Goal: Find contact information: Find contact information

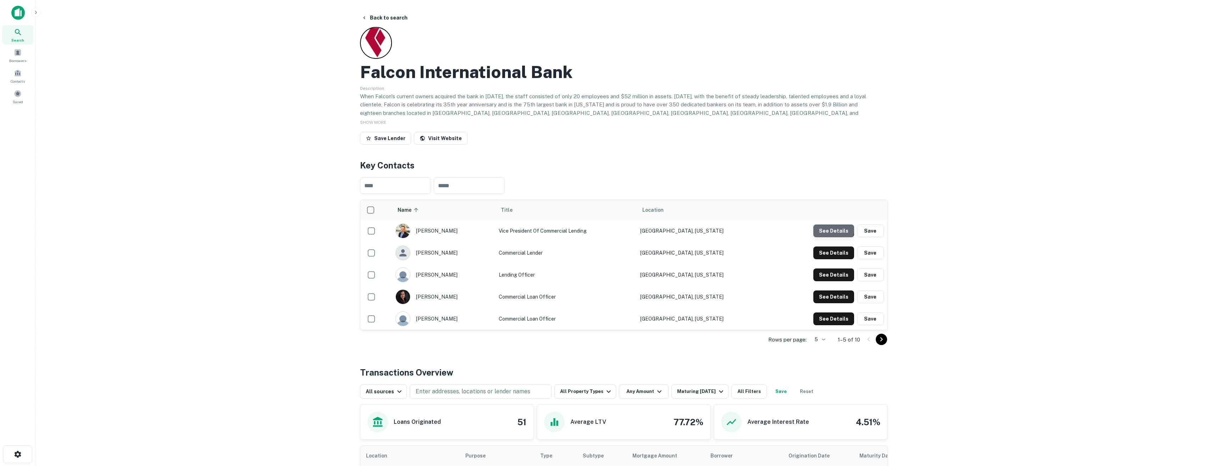
click at [828, 227] on button "See Details" at bounding box center [834, 231] width 41 height 13
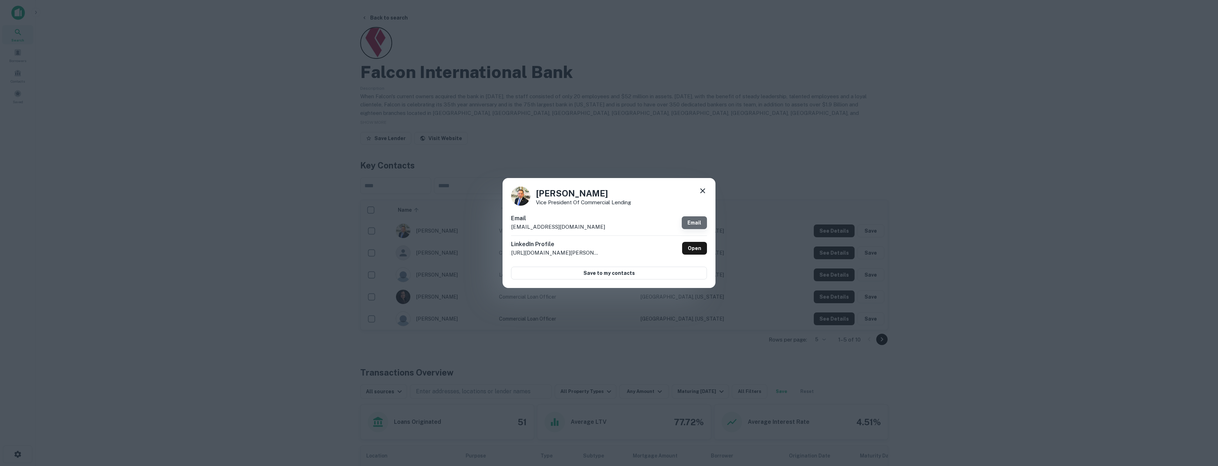
click at [700, 224] on link "Email" at bounding box center [694, 222] width 25 height 13
click at [706, 187] on icon at bounding box center [702, 191] width 9 height 9
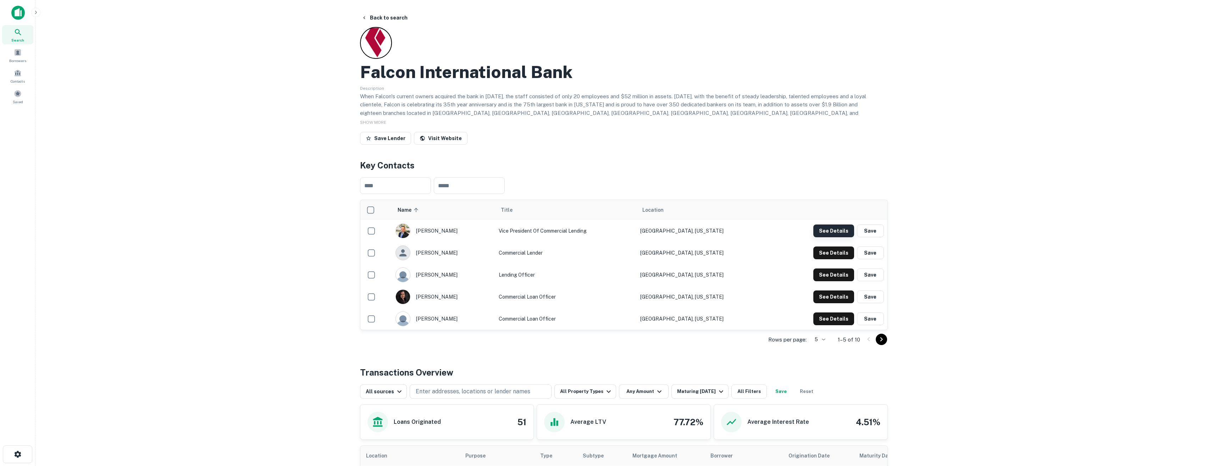
click at [837, 232] on button "See Details" at bounding box center [834, 231] width 41 height 13
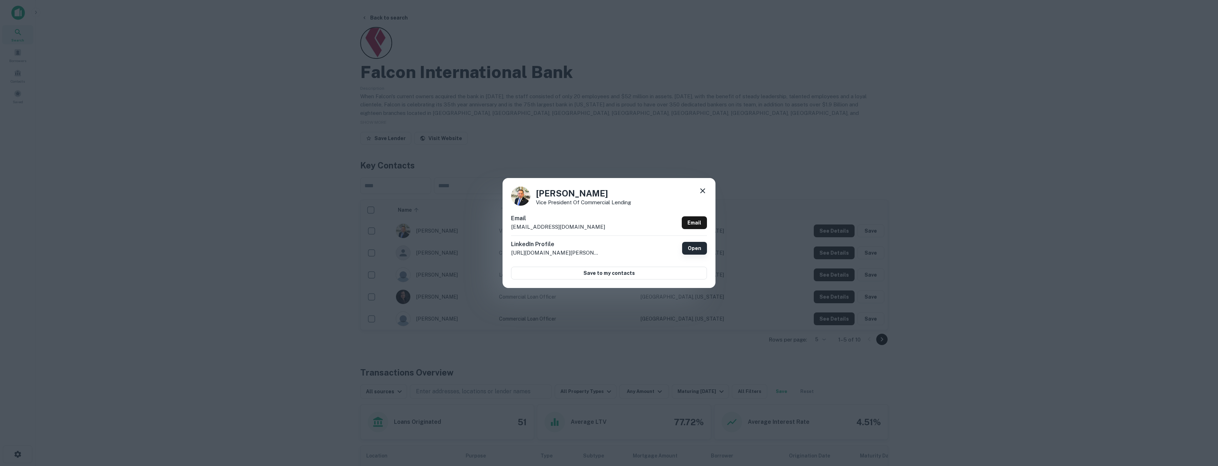
click at [690, 250] on link "Open" at bounding box center [694, 248] width 25 height 13
click at [700, 188] on icon at bounding box center [702, 191] width 9 height 9
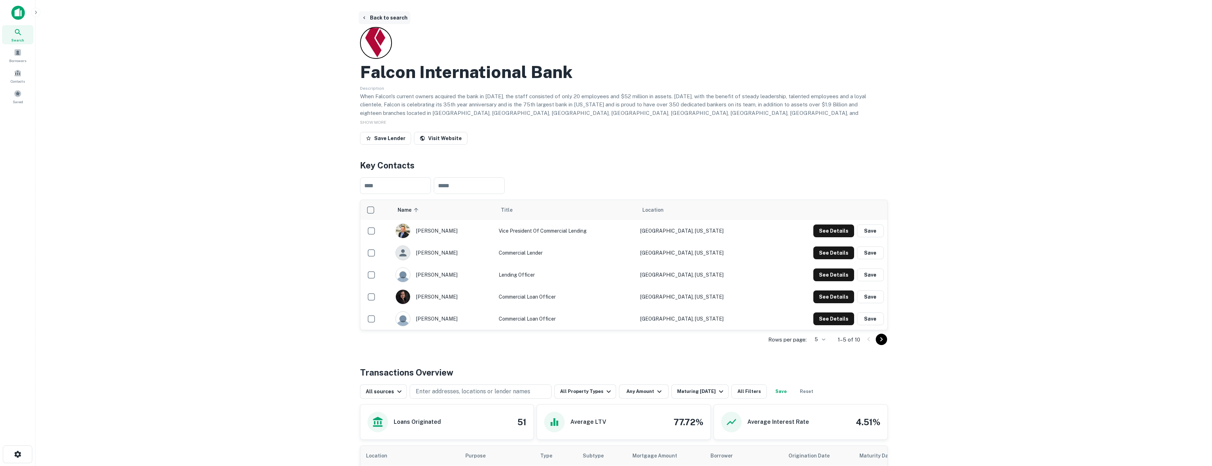
click at [379, 18] on button "Back to search" at bounding box center [385, 17] width 52 height 13
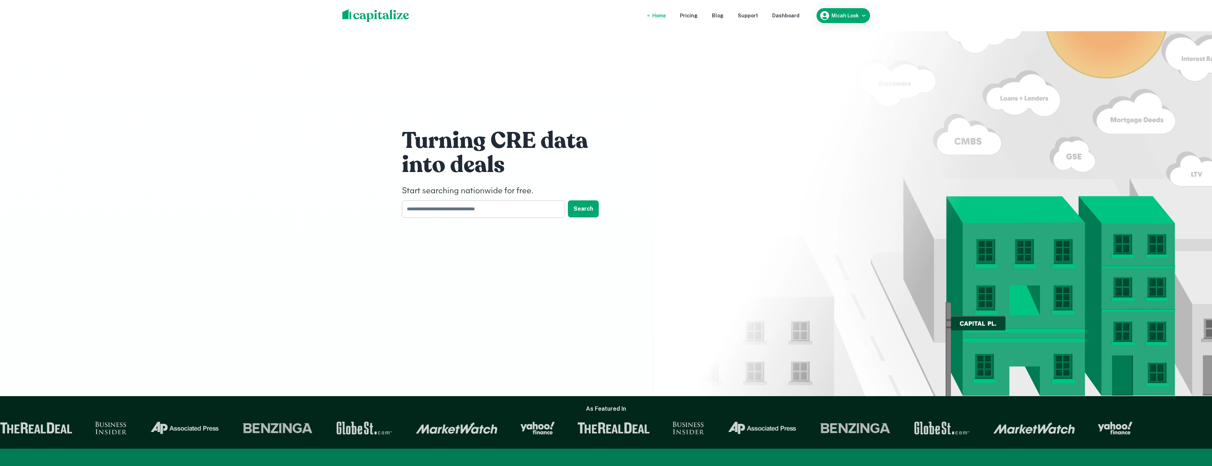
click at [499, 209] on input "text" at bounding box center [481, 208] width 158 height 17
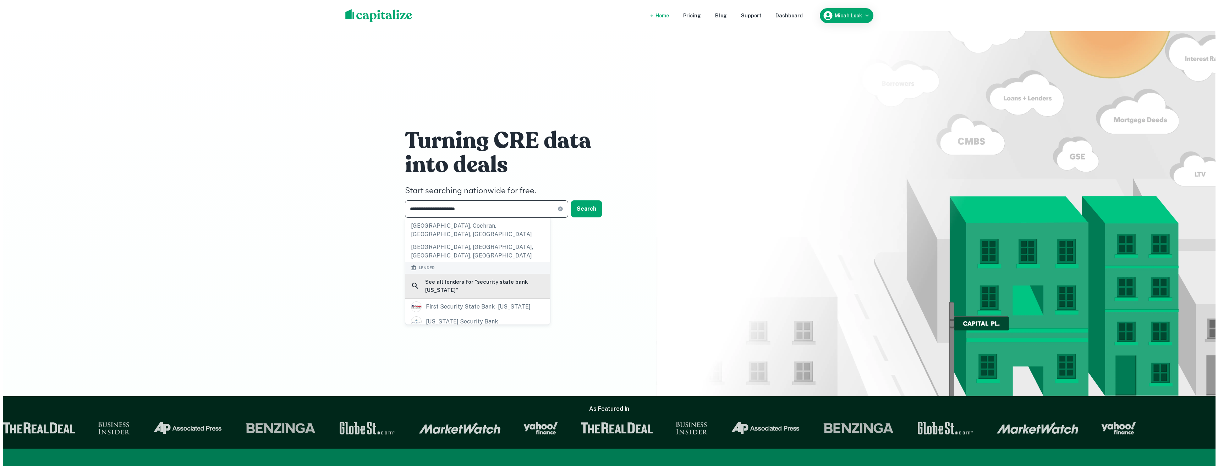
scroll to position [71, 0]
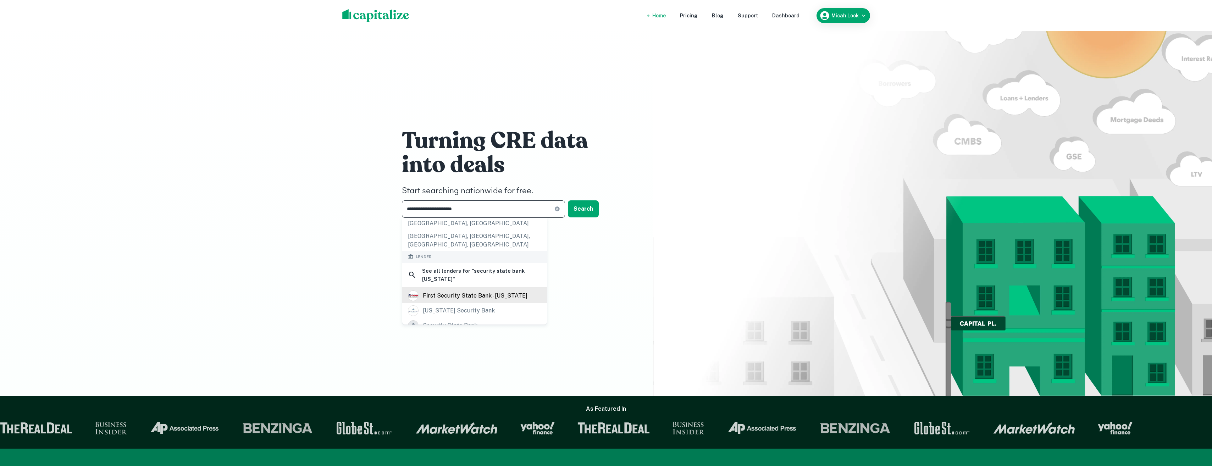
type input "**********"
click at [469, 291] on div "first security state bank - [US_STATE]" at bounding box center [475, 296] width 105 height 11
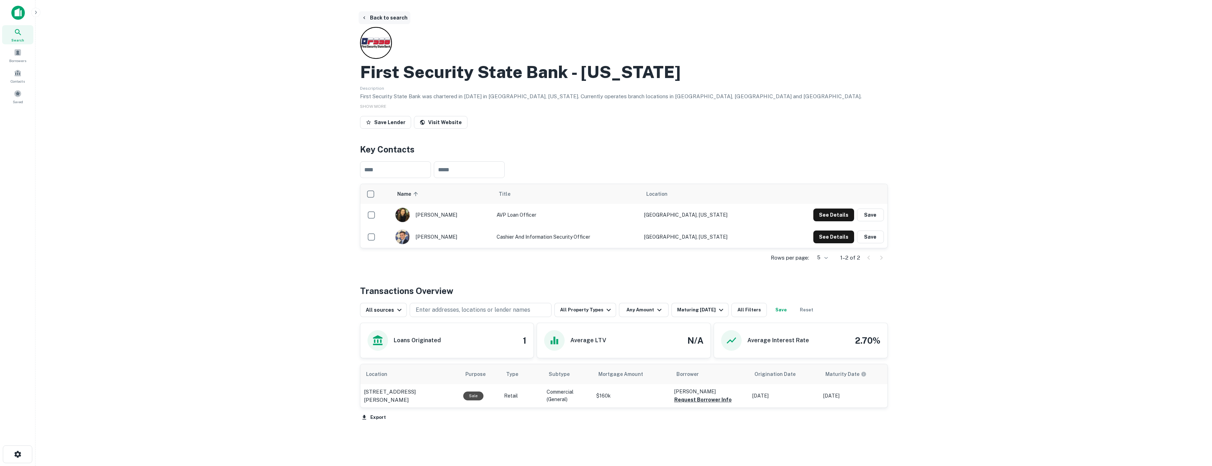
click at [373, 17] on button "Back to search" at bounding box center [385, 17] width 52 height 13
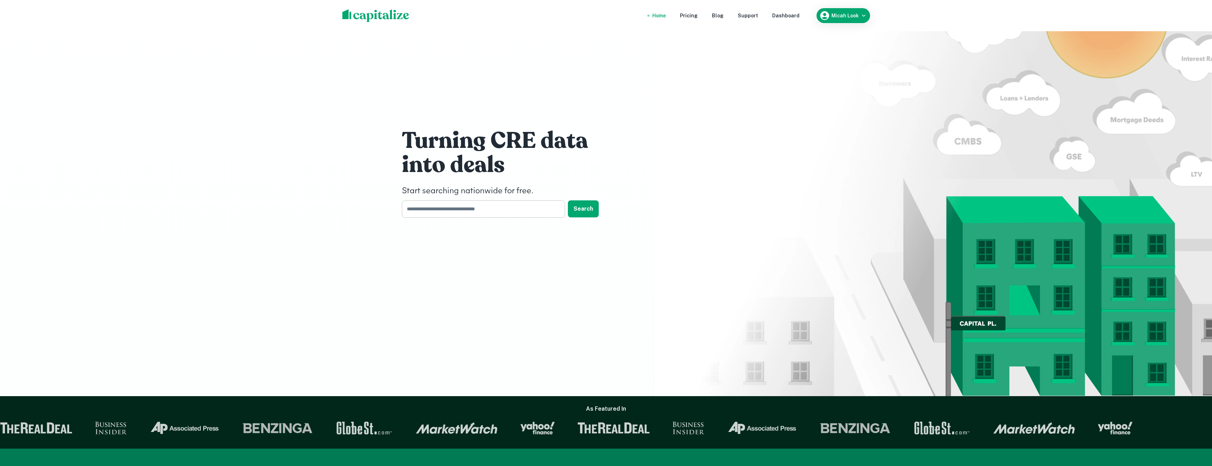
click at [495, 206] on input "text" at bounding box center [481, 208] width 158 height 17
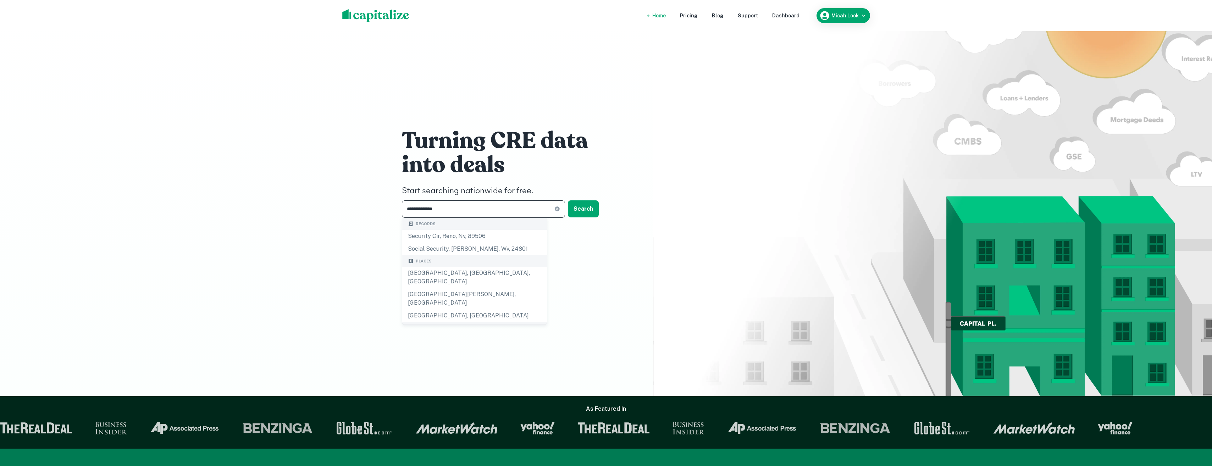
type input "**********"
click at [559, 207] on icon at bounding box center [558, 209] width 6 height 6
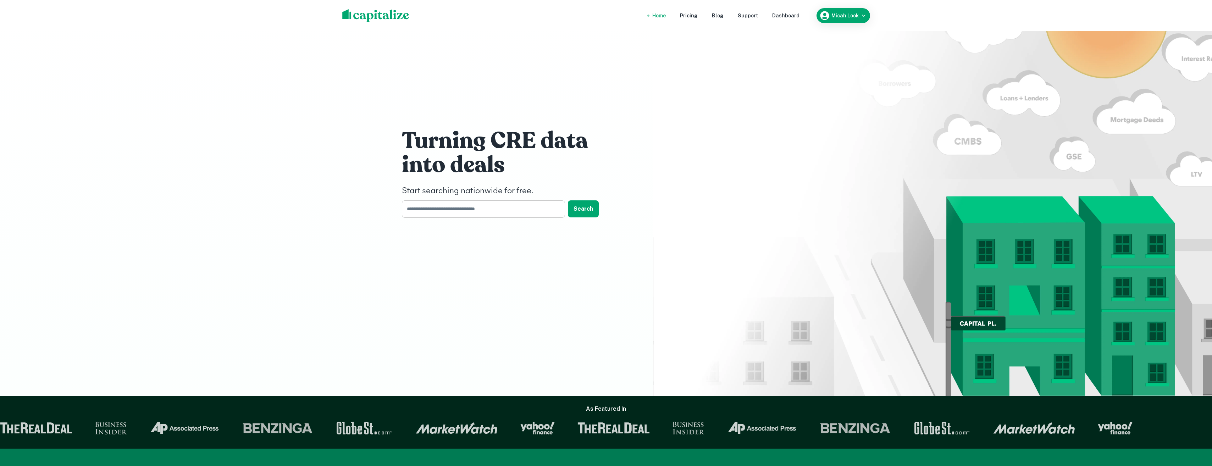
click at [545, 207] on input "text" at bounding box center [481, 208] width 158 height 17
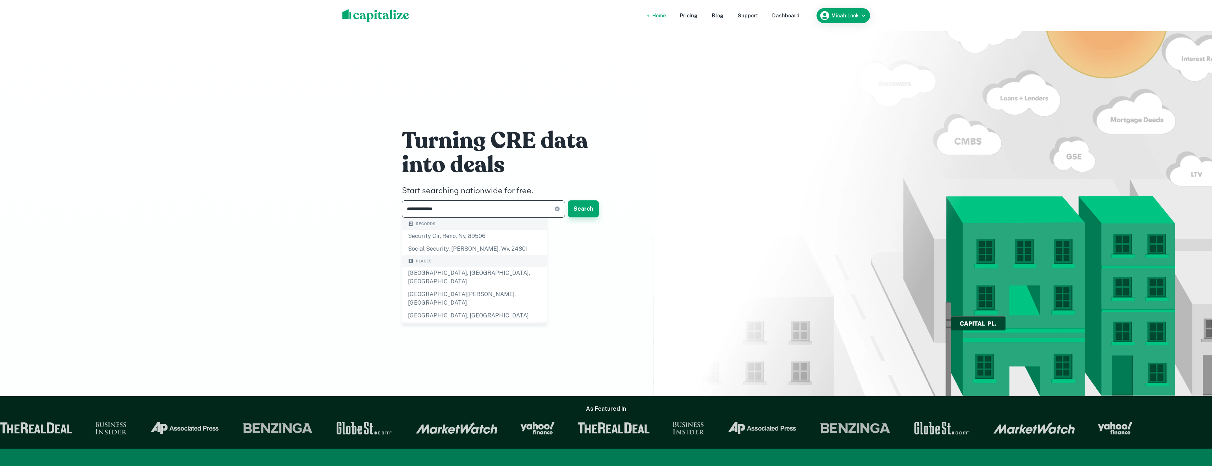
type input "**********"
click at [577, 210] on button "Search" at bounding box center [583, 208] width 31 height 17
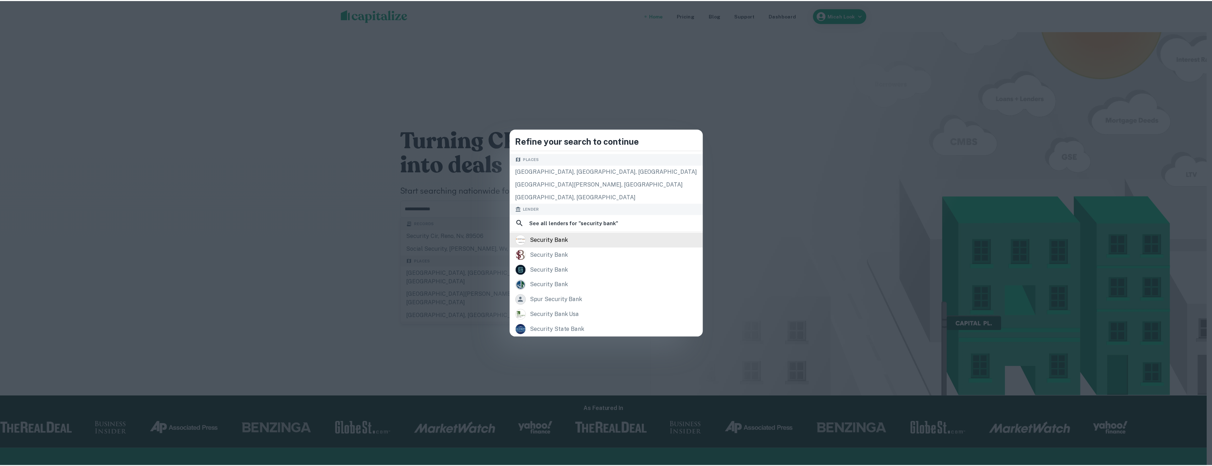
scroll to position [35, 0]
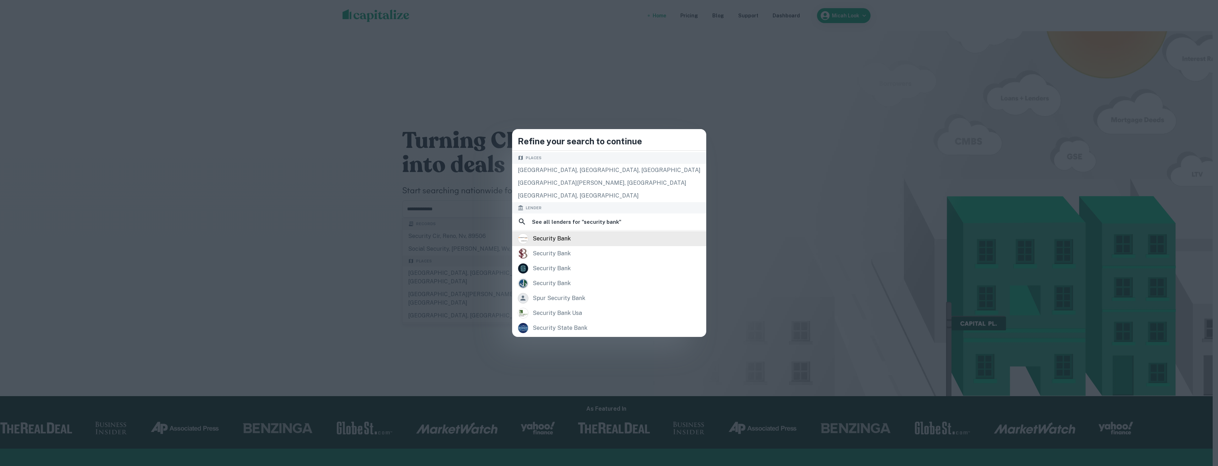
click at [571, 240] on div "security bank" at bounding box center [552, 238] width 38 height 11
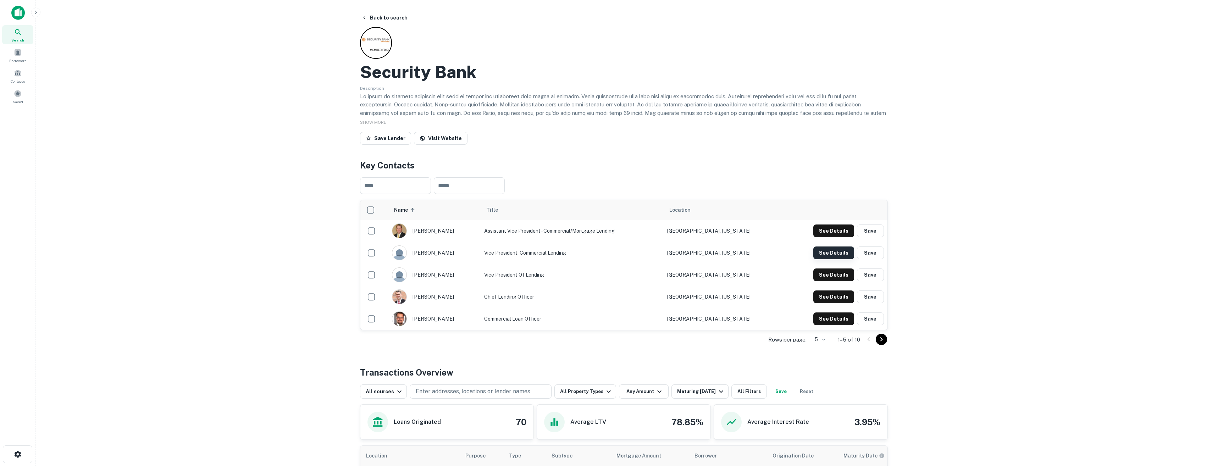
click at [817, 251] on button "See Details" at bounding box center [834, 253] width 41 height 13
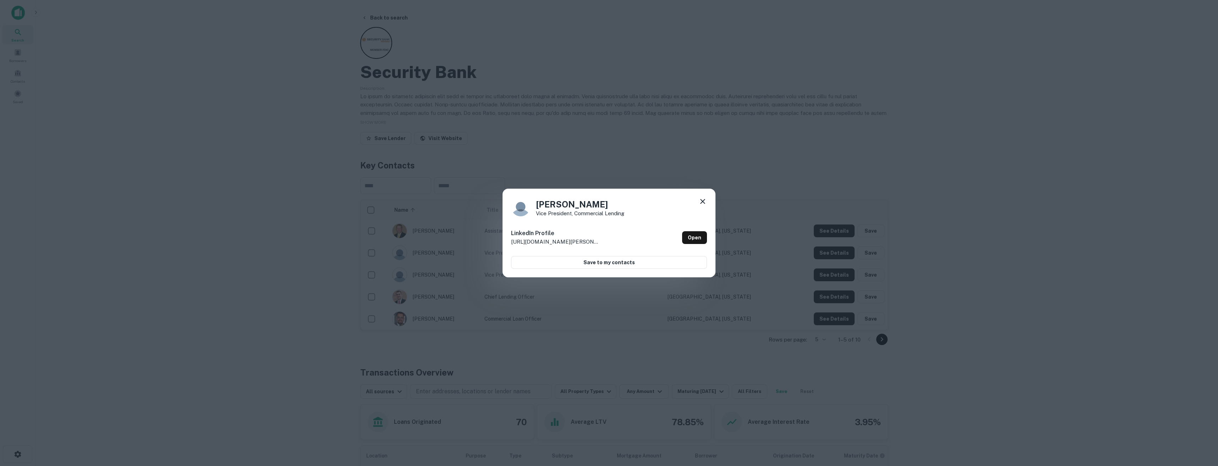
click at [701, 197] on div "[PERSON_NAME] Vice President, Commercial Lending LinkedIn Profile [URL][DOMAIN_…" at bounding box center [608, 233] width 213 height 89
click at [700, 199] on icon at bounding box center [702, 201] width 9 height 9
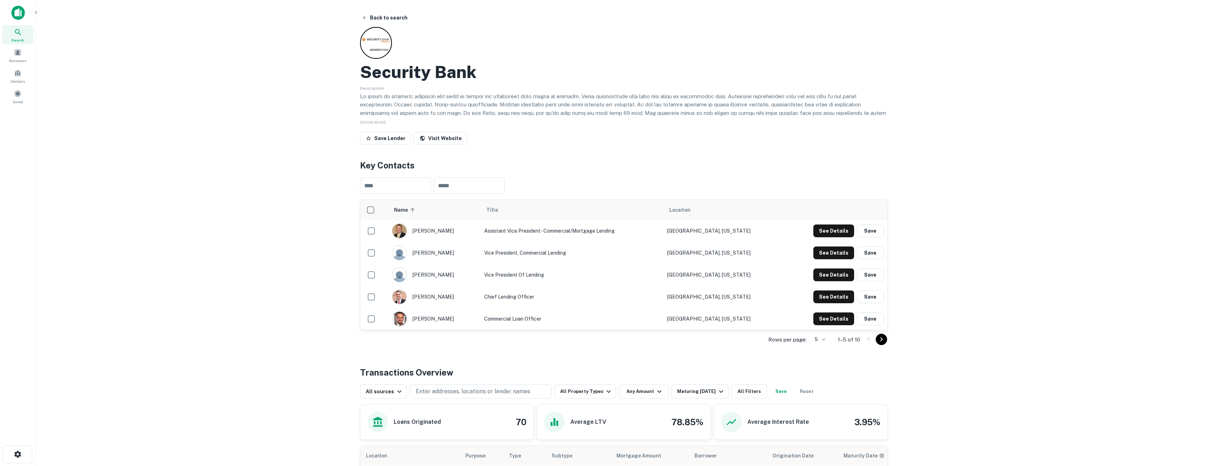
click at [496, 301] on td "Chief Lending Officer" at bounding box center [572, 297] width 183 height 22
